Goal: Task Accomplishment & Management: Manage account settings

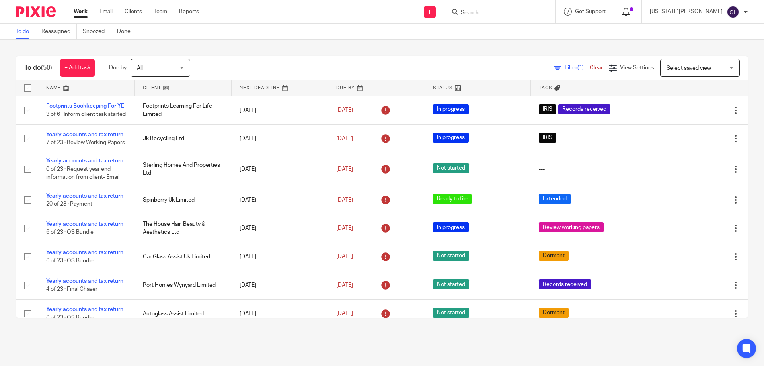
click at [630, 11] on icon at bounding box center [626, 12] width 8 height 8
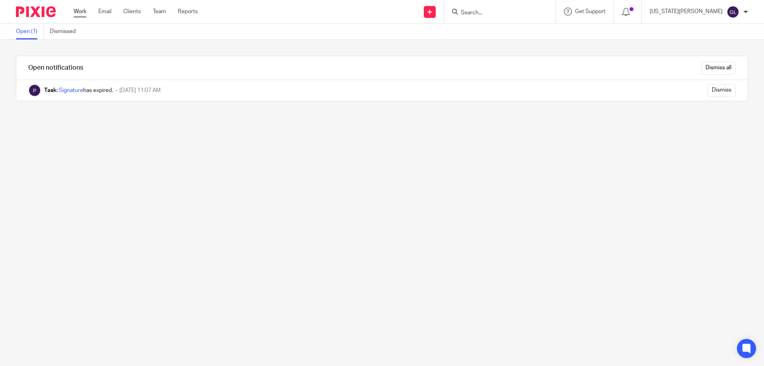
click at [82, 10] on link "Work" at bounding box center [80, 12] width 13 height 8
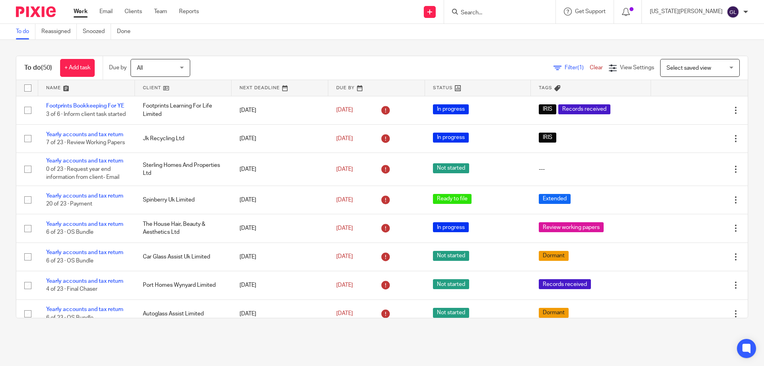
click at [148, 8] on ul "Work Email Clients Team Reports" at bounding box center [142, 12] width 137 height 8
click at [142, 12] on ul "Work Email Clients Team Reports" at bounding box center [142, 12] width 137 height 8
click at [139, 12] on link "Clients" at bounding box center [134, 12] width 18 height 8
click at [514, 12] on input "Search" at bounding box center [496, 13] width 72 height 7
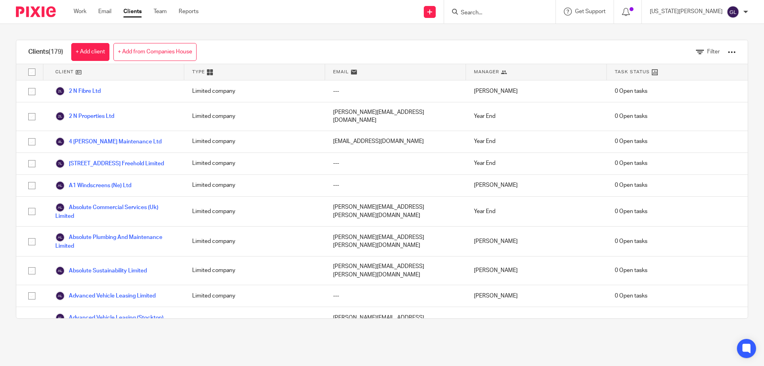
click at [511, 10] on input "Search" at bounding box center [496, 13] width 72 height 7
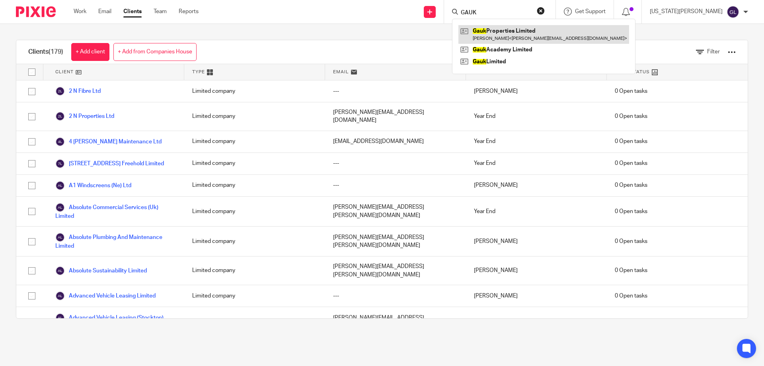
type input "GAUK"
click at [531, 34] on link at bounding box center [544, 34] width 171 height 18
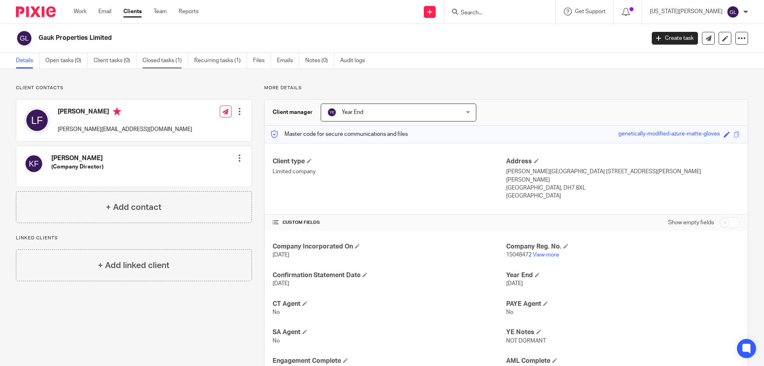
click at [170, 62] on link "Closed tasks (1)" at bounding box center [165, 61] width 46 height 16
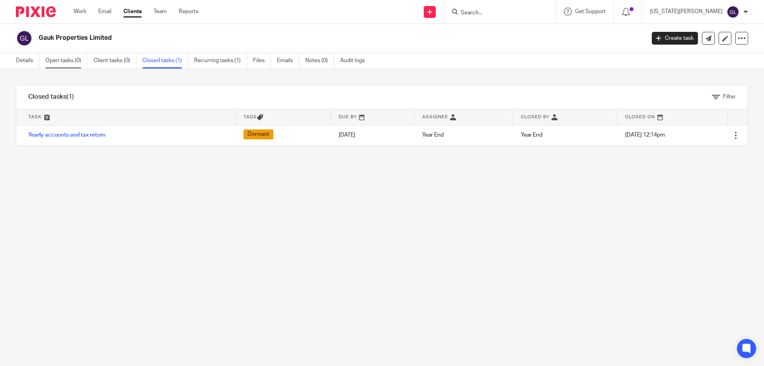
click at [67, 66] on link "Open tasks (0)" at bounding box center [66, 61] width 42 height 16
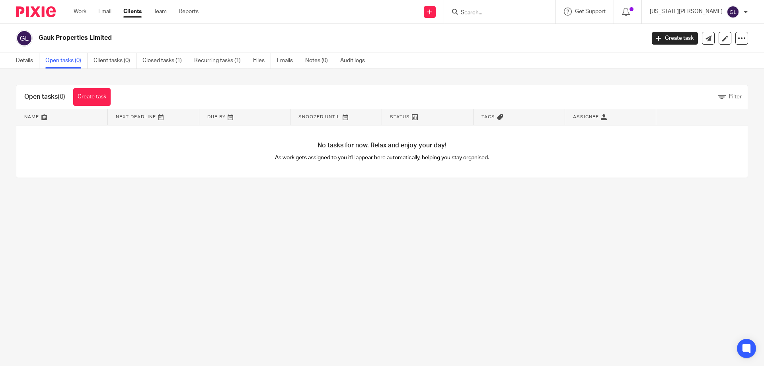
click at [133, 10] on link "Clients" at bounding box center [132, 12] width 18 height 8
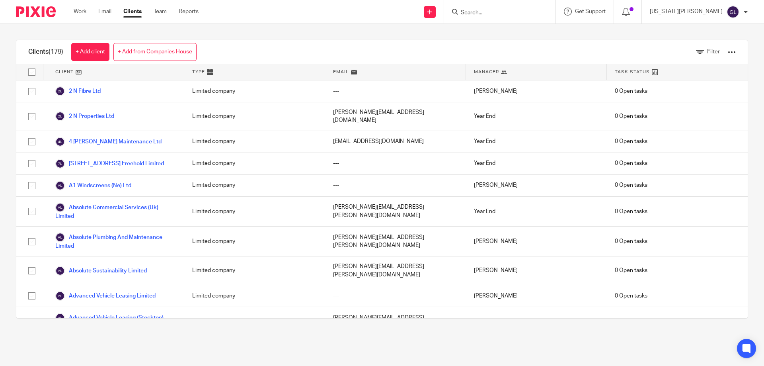
click at [715, 51] on div "Filter" at bounding box center [710, 51] width 52 height 23
click at [728, 54] on div at bounding box center [732, 52] width 8 height 8
click at [644, 69] on link "Import data from a CSV file" at bounding box center [668, 70] width 111 height 12
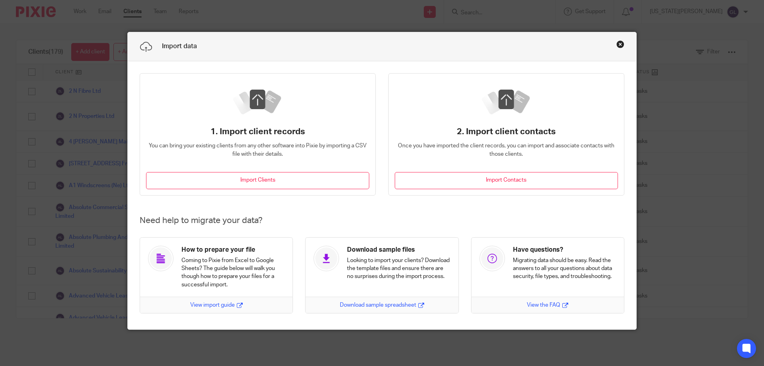
click at [617, 44] on button "Close this dialog window" at bounding box center [621, 44] width 8 height 8
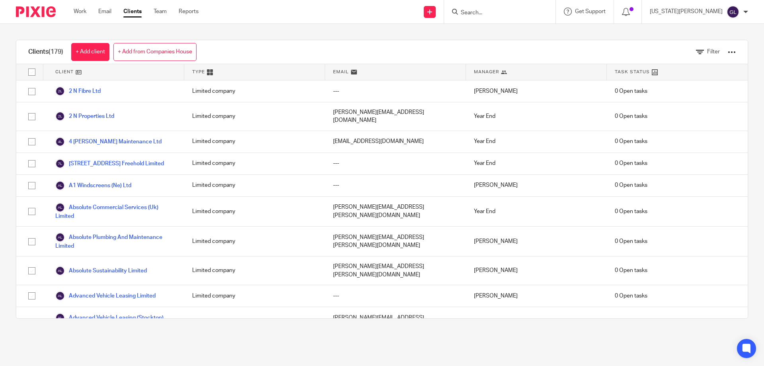
click at [728, 51] on div at bounding box center [732, 52] width 8 height 8
click at [667, 81] on link "Update dates using Companies House" at bounding box center [668, 82] width 111 height 12
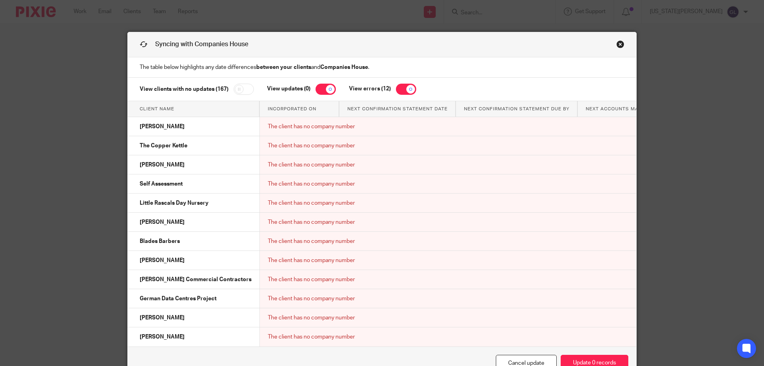
scroll to position [52, 0]
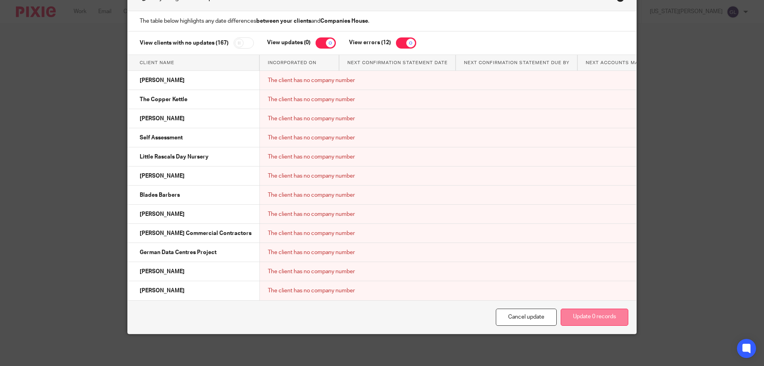
click at [602, 321] on button "Update 0 records" at bounding box center [595, 316] width 68 height 17
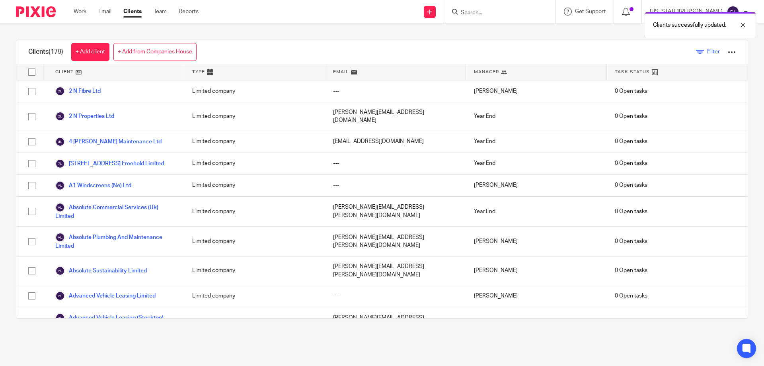
click at [696, 51] on icon at bounding box center [700, 52] width 8 height 8
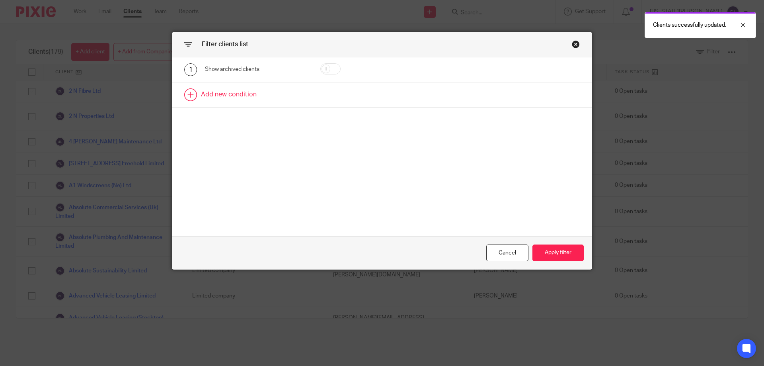
click at [194, 99] on link at bounding box center [382, 94] width 420 height 25
click at [250, 100] on div "Field" at bounding box center [249, 97] width 77 height 17
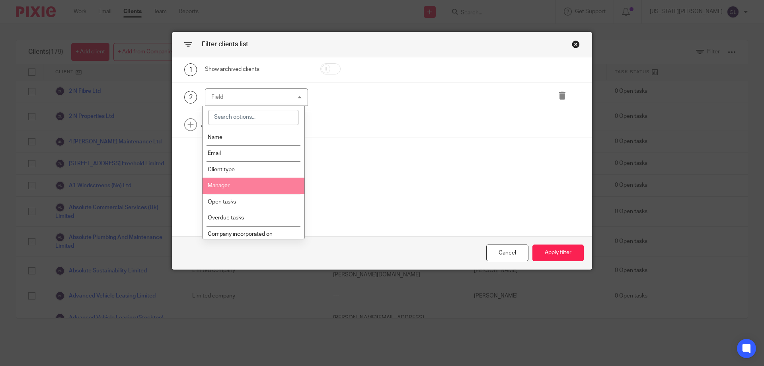
scroll to position [40, 0]
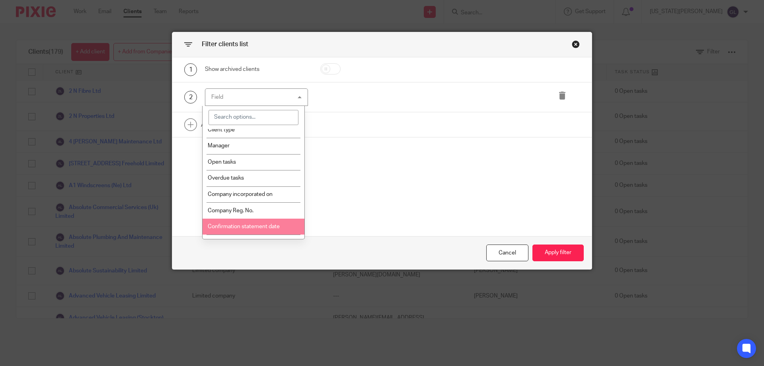
click at [270, 226] on span "Confirmation statement date" at bounding box center [244, 227] width 72 height 6
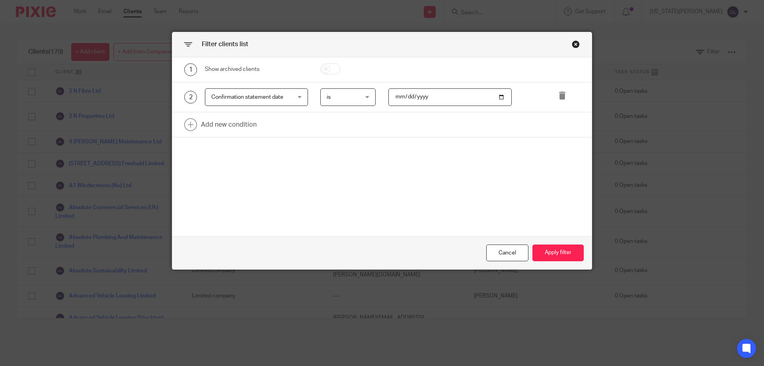
click at [395, 97] on input "date" at bounding box center [450, 97] width 124 height 18
click at [365, 98] on div "is is" at bounding box center [348, 97] width 56 height 18
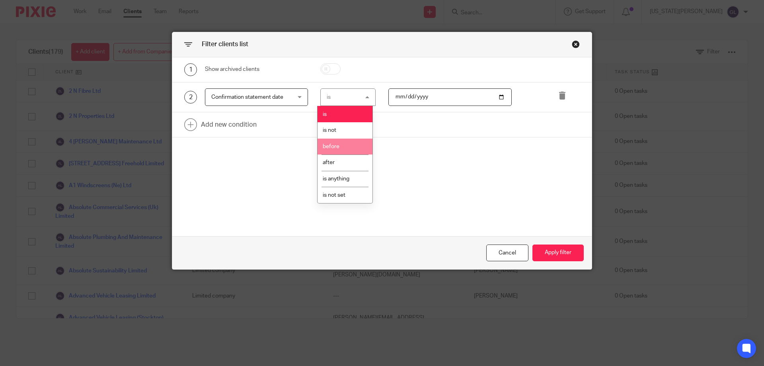
click at [348, 149] on li "before" at bounding box center [345, 147] width 55 height 16
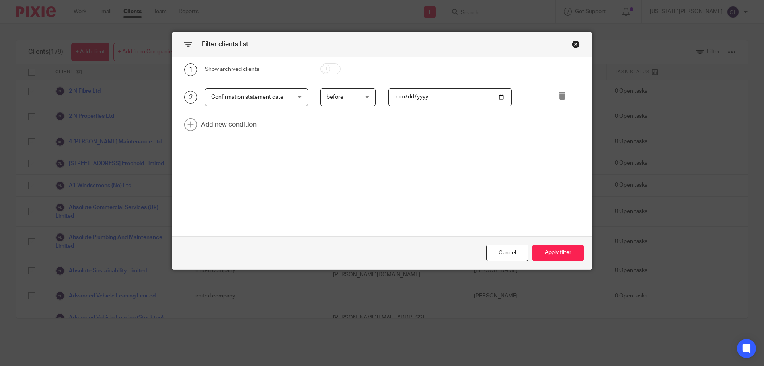
click at [397, 95] on input "date" at bounding box center [450, 97] width 124 height 18
type input "[DATE]"
click at [548, 252] on button "Apply filter" at bounding box center [558, 252] width 51 height 17
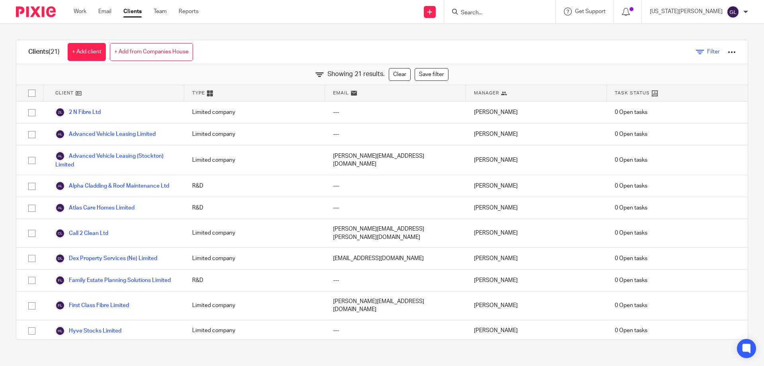
click at [696, 49] on link "Filter" at bounding box center [708, 52] width 24 height 8
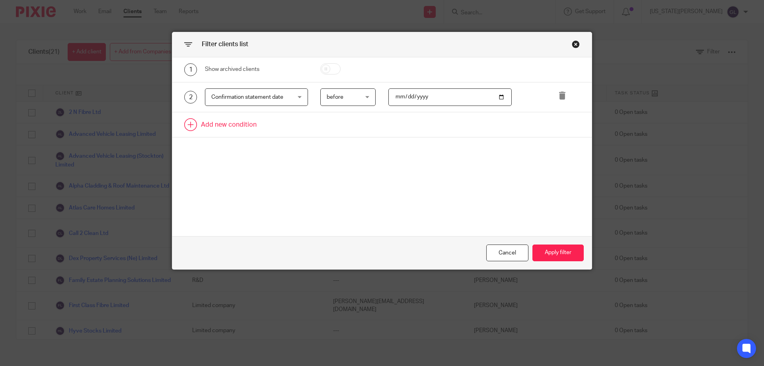
click at [223, 128] on link at bounding box center [382, 124] width 420 height 25
click at [232, 133] on div "Field" at bounding box center [249, 127] width 77 height 17
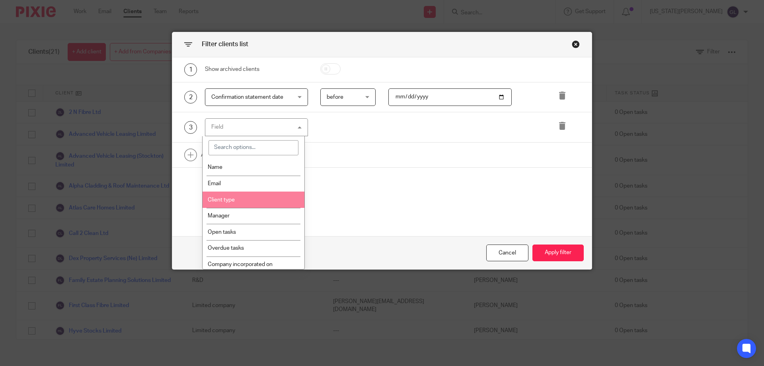
click at [249, 203] on li "Client type" at bounding box center [254, 199] width 102 height 16
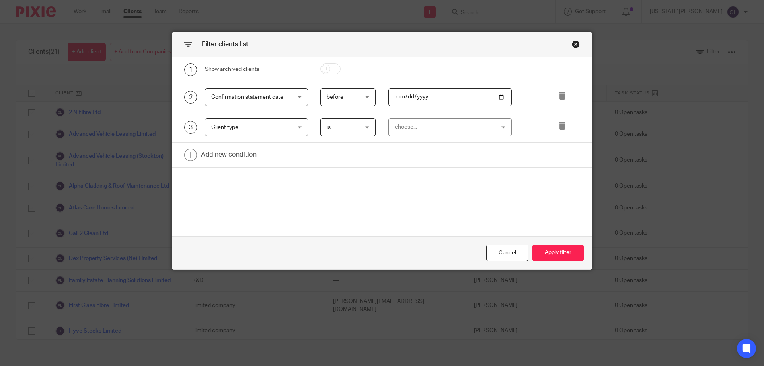
click at [409, 134] on div "choose..." at bounding box center [442, 127] width 94 height 17
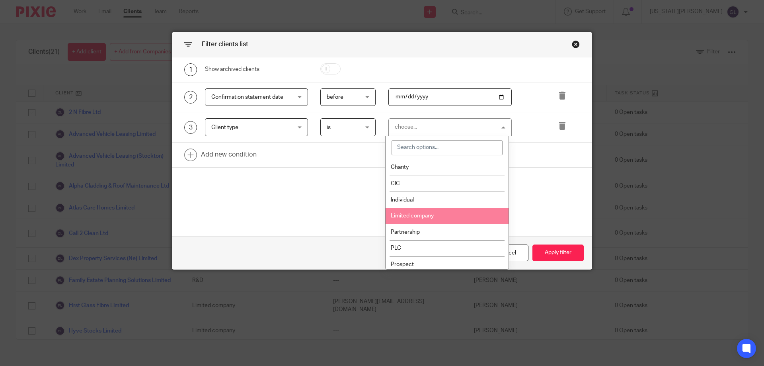
click at [426, 215] on span "Limited company" at bounding box center [412, 216] width 43 height 6
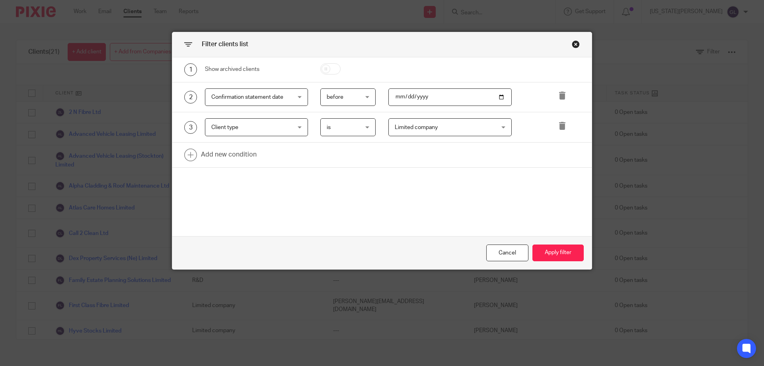
click at [429, 130] on span "Limited company" at bounding box center [442, 127] width 94 height 17
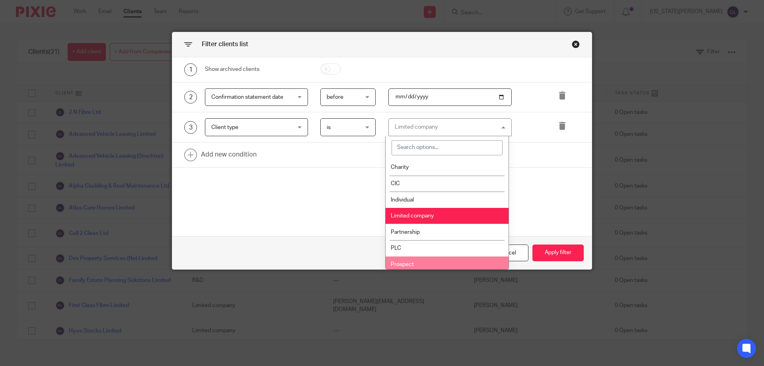
scroll to position [35, 0]
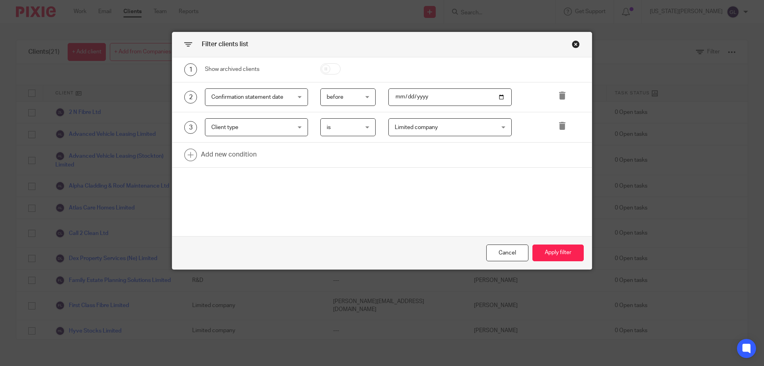
click at [338, 201] on div "1 Show archived clients 2 Confirmation statement date Confirmation statement da…" at bounding box center [382, 146] width 420 height 179
click at [563, 263] on div "Cancel Apply filter" at bounding box center [382, 252] width 420 height 33
click at [559, 257] on button "Apply filter" at bounding box center [558, 252] width 51 height 17
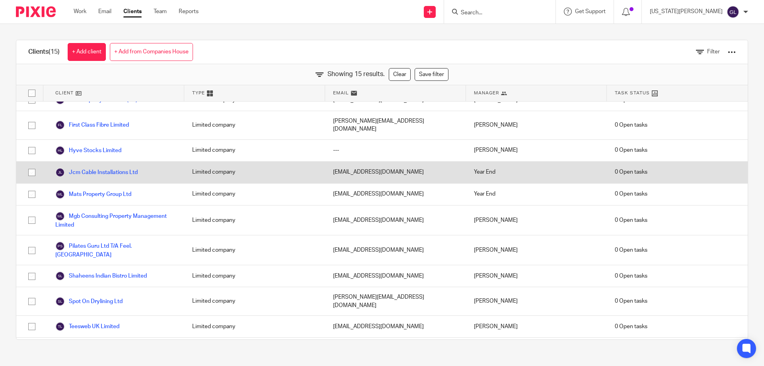
scroll to position [0, 0]
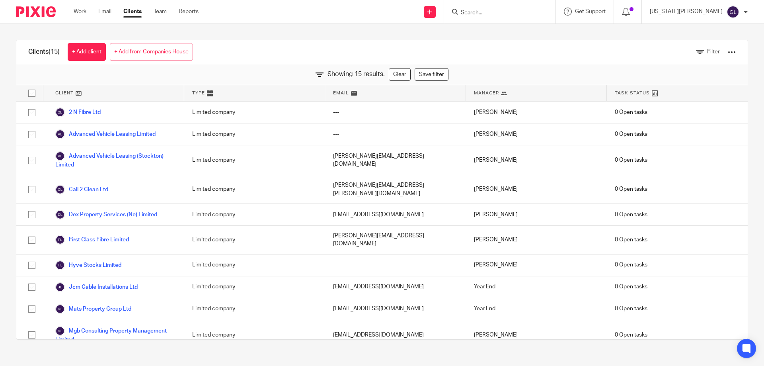
click at [258, 68] on div "Showing 15 results. Clear Save filter" at bounding box center [382, 74] width 732 height 21
drag, startPoint x: 724, startPoint y: 47, endPoint x: 719, endPoint y: 53, distance: 7.6
click at [724, 47] on div "Filter" at bounding box center [710, 51] width 76 height 23
click at [728, 53] on div at bounding box center [732, 52] width 8 height 8
click at [681, 94] on link "Export clients to CSV file" at bounding box center [668, 94] width 111 height 12
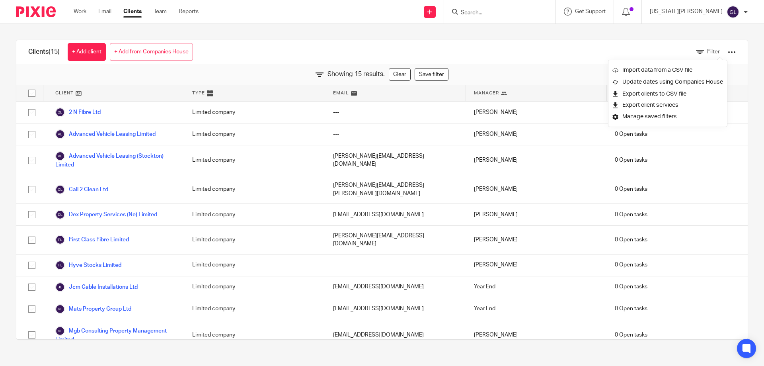
drag, startPoint x: 266, startPoint y: 52, endPoint x: 333, endPoint y: 32, distance: 69.4
click at [269, 51] on div "Clients (15) + Add client + Add from Companies House Filter" at bounding box center [382, 52] width 732 height 24
